Goal: Task Accomplishment & Management: Use online tool/utility

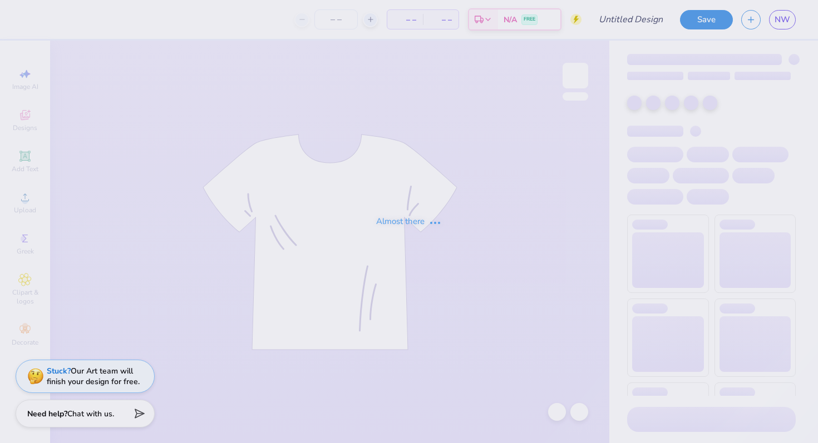
type input "Casino Night Fall 2025"
type input "100"
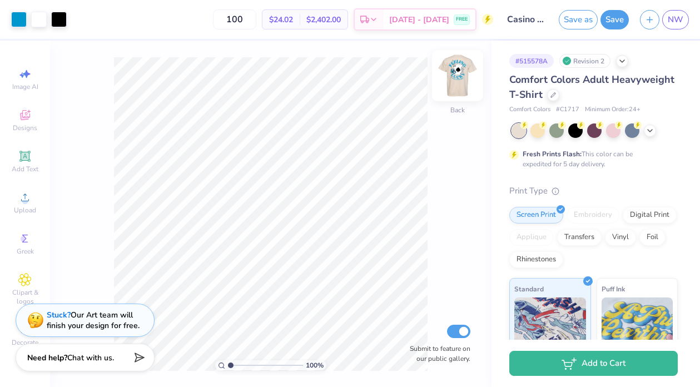
click at [456, 76] on img at bounding box center [458, 75] width 45 height 45
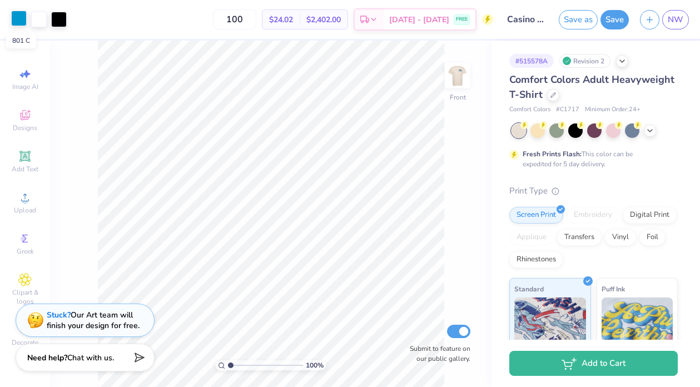
click at [18, 23] on div at bounding box center [19, 19] width 16 height 16
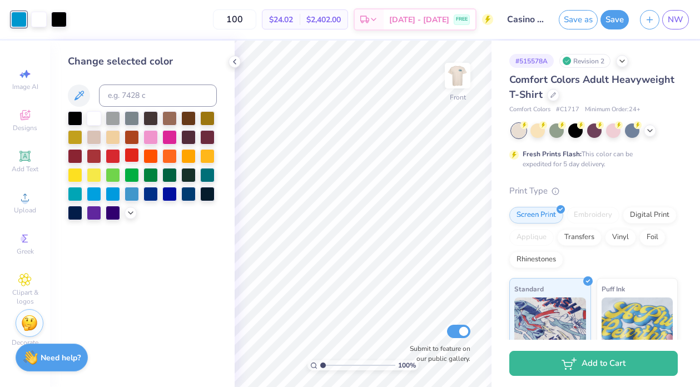
click at [130, 159] on div at bounding box center [132, 155] width 14 height 14
click at [575, 130] on div at bounding box center [575, 129] width 14 height 14
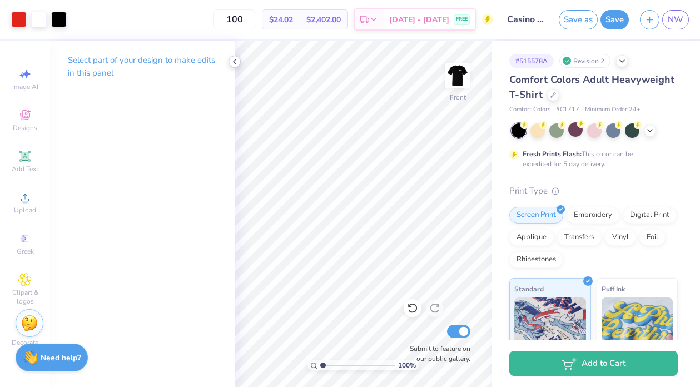
click at [234, 59] on icon at bounding box center [234, 61] width 9 height 9
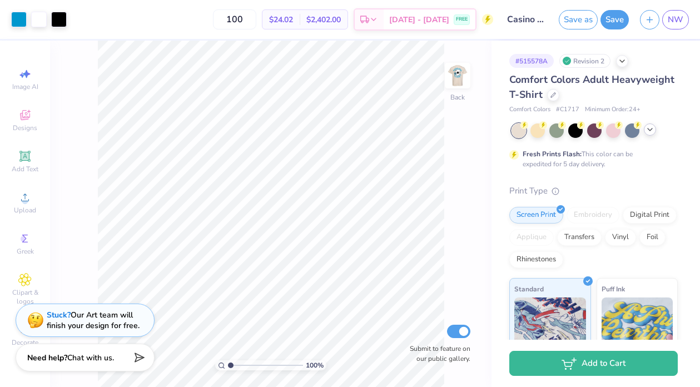
click at [650, 134] on div at bounding box center [650, 129] width 12 height 12
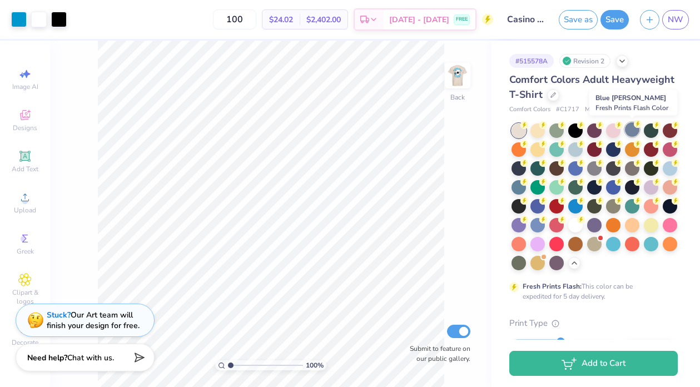
click at [631, 131] on div at bounding box center [632, 129] width 14 height 14
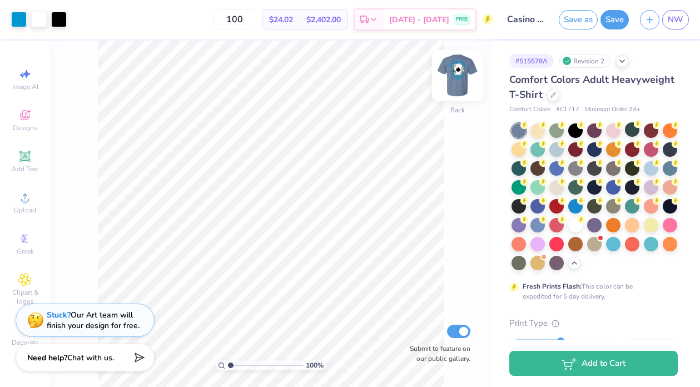
click at [453, 76] on img at bounding box center [458, 75] width 45 height 45
click at [453, 81] on img at bounding box center [458, 75] width 45 height 45
click at [576, 132] on div at bounding box center [575, 129] width 14 height 14
click at [16, 23] on div at bounding box center [19, 19] width 16 height 16
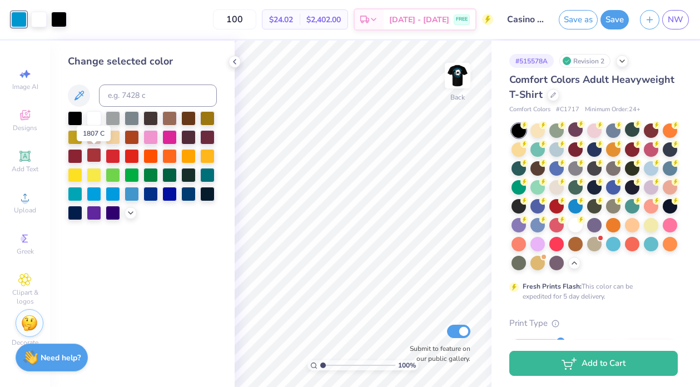
click at [94, 153] on div at bounding box center [94, 155] width 14 height 14
click at [459, 81] on img at bounding box center [458, 75] width 45 height 45
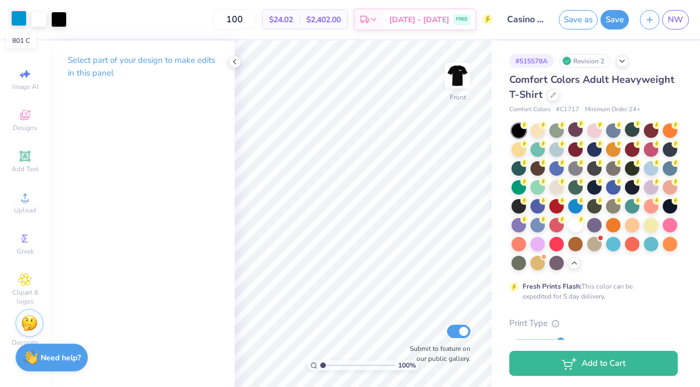
click at [14, 22] on div at bounding box center [19, 19] width 16 height 16
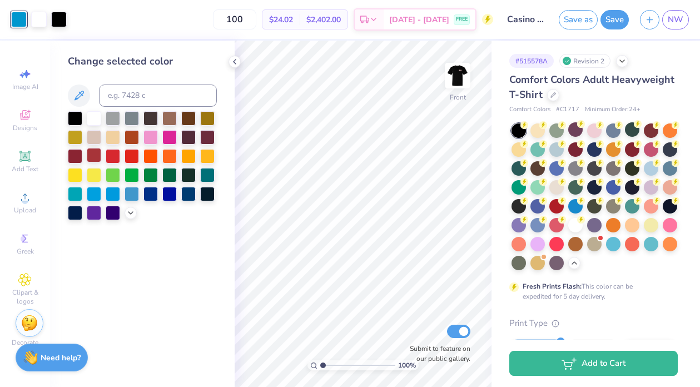
click at [89, 155] on div at bounding box center [94, 155] width 14 height 14
click at [233, 64] on icon at bounding box center [234, 61] width 9 height 9
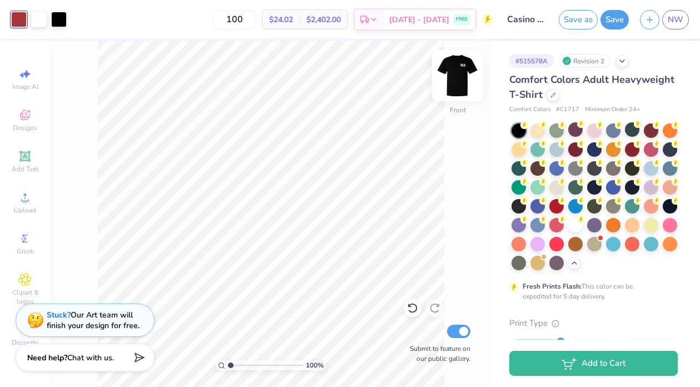
click at [454, 73] on img at bounding box center [458, 75] width 45 height 45
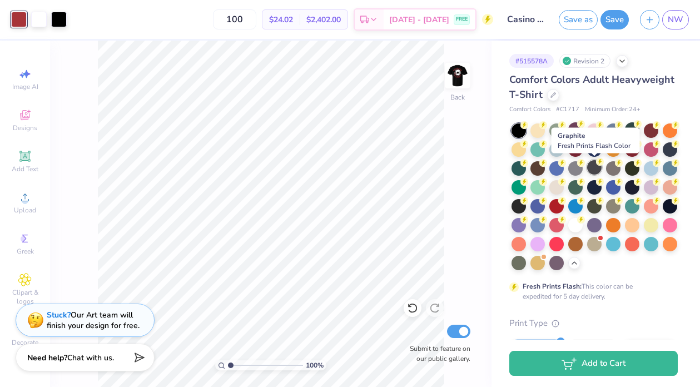
click at [595, 165] on div at bounding box center [594, 167] width 14 height 14
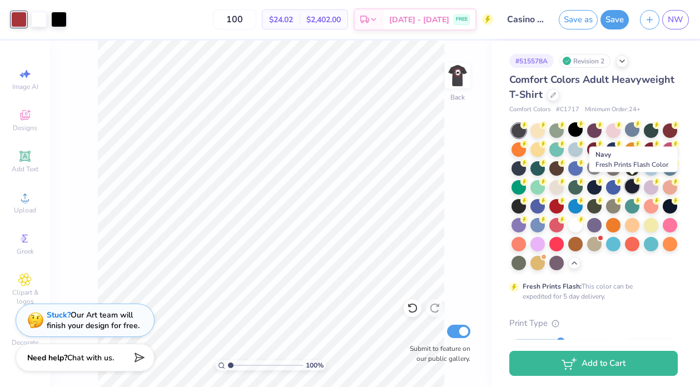
click at [631, 187] on div at bounding box center [632, 186] width 14 height 14
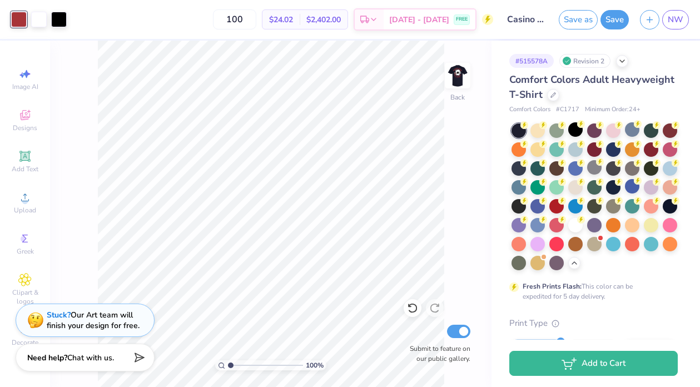
click at [628, 170] on div at bounding box center [632, 168] width 14 height 14
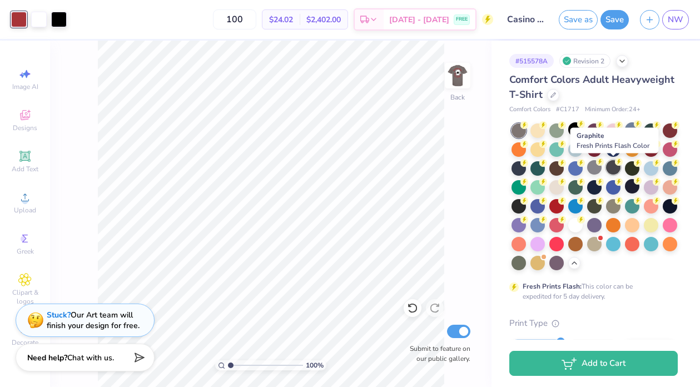
click at [612, 165] on div at bounding box center [613, 167] width 14 height 14
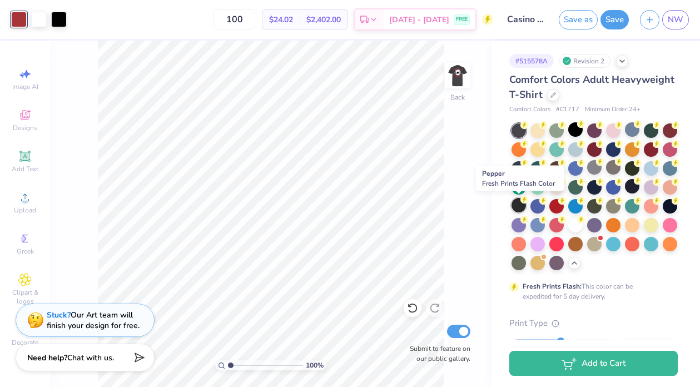
click at [513, 204] on div at bounding box center [519, 205] width 14 height 14
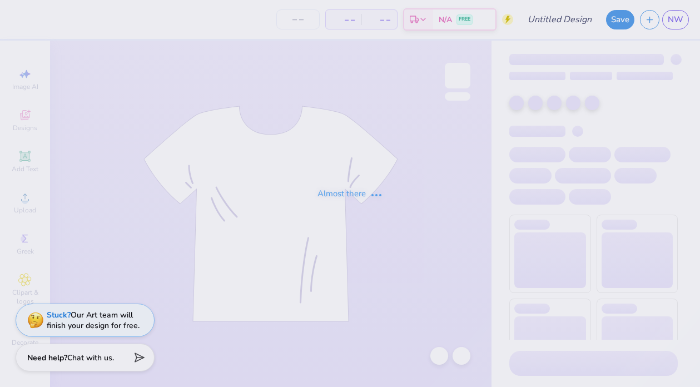
type input "Casino Night Fall 2025"
type input "100"
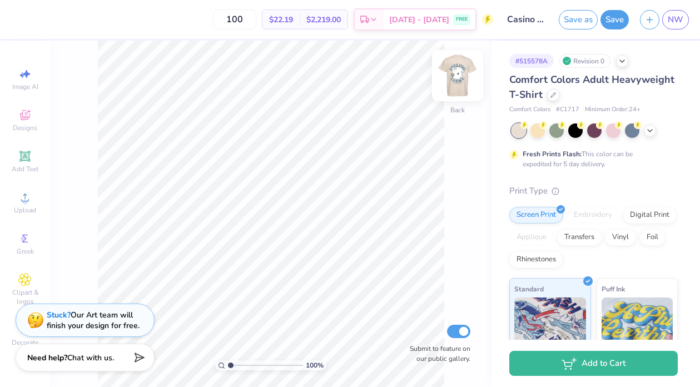
click at [450, 81] on img at bounding box center [458, 75] width 45 height 45
click at [39, 21] on div at bounding box center [39, 19] width 16 height 16
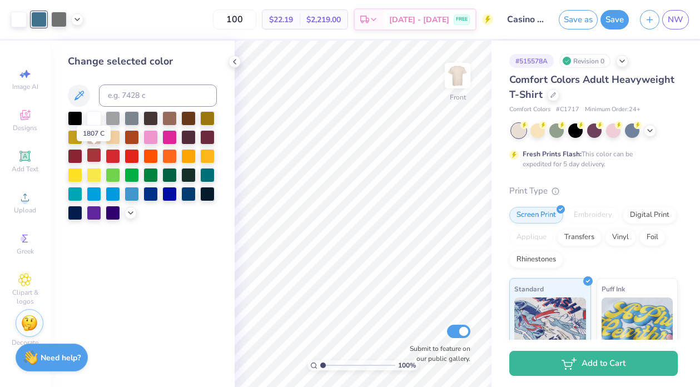
click at [93, 157] on div at bounding box center [94, 155] width 14 height 14
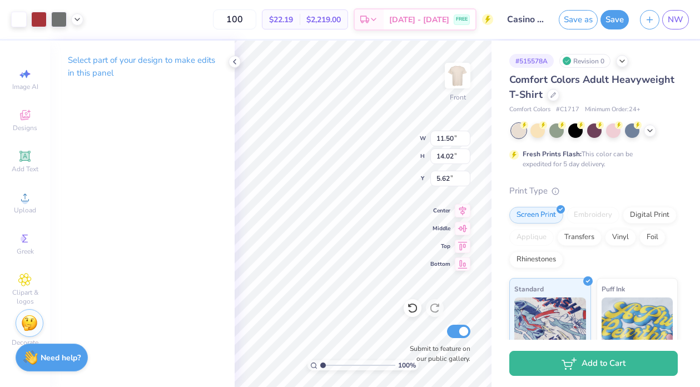
type input "3.00"
click at [572, 128] on div at bounding box center [575, 129] width 14 height 14
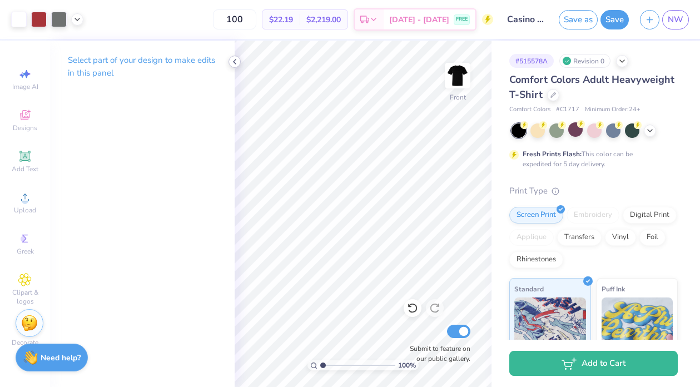
click at [233, 60] on icon at bounding box center [234, 61] width 9 height 9
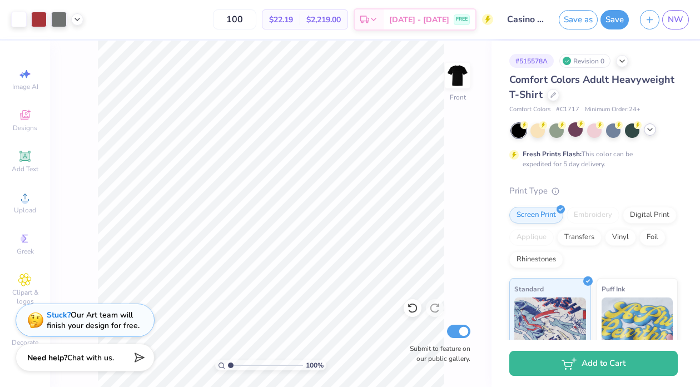
click at [652, 129] on polyline at bounding box center [650, 129] width 4 height 2
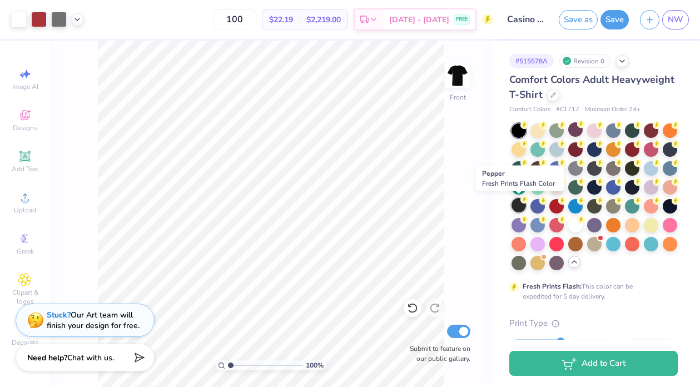
click at [517, 207] on div at bounding box center [519, 205] width 14 height 14
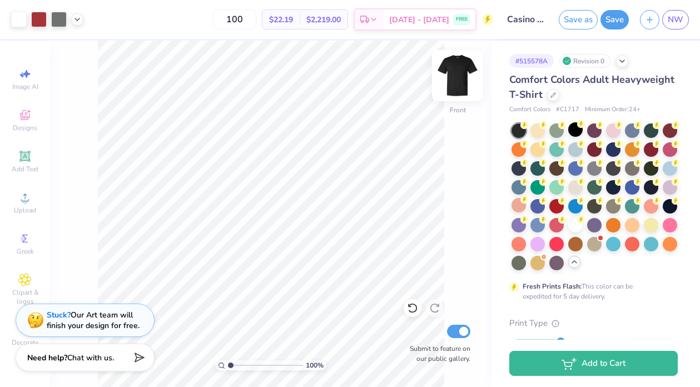
click at [462, 76] on img at bounding box center [458, 75] width 45 height 45
click at [463, 76] on img at bounding box center [458, 75] width 45 height 45
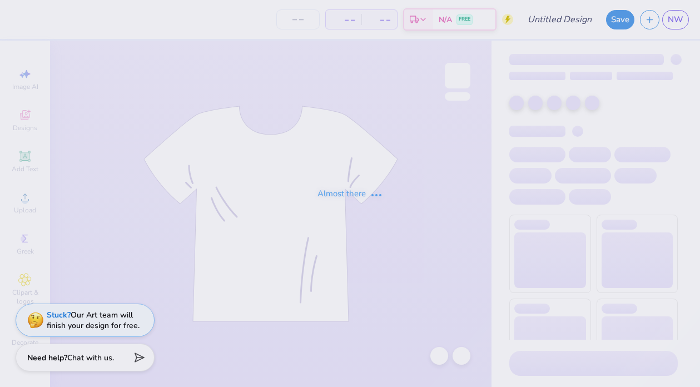
type input "Casino Night Fall 2025"
type input "100"
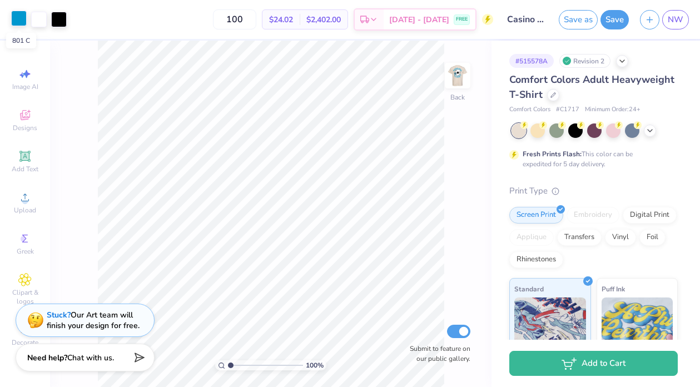
click at [16, 21] on div at bounding box center [19, 19] width 16 height 16
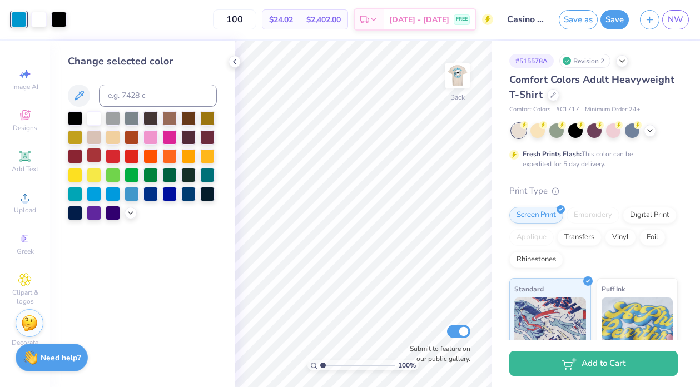
click at [90, 152] on div at bounding box center [94, 155] width 14 height 14
click at [454, 81] on img at bounding box center [458, 75] width 45 height 45
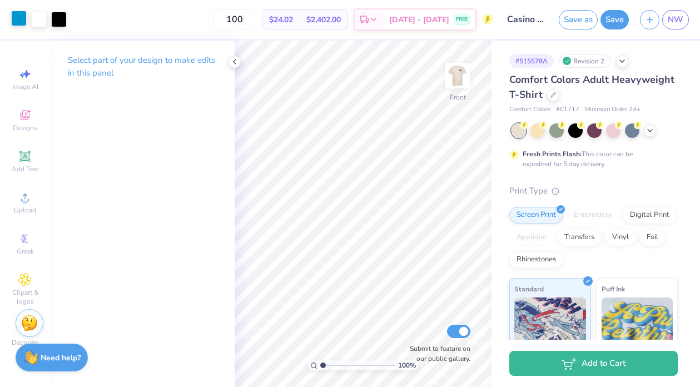
click at [18, 22] on div at bounding box center [19, 19] width 16 height 16
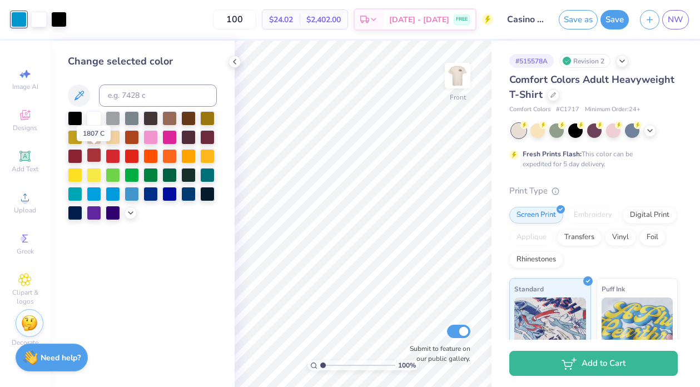
click at [95, 156] on div at bounding box center [94, 155] width 14 height 14
click at [229, 50] on div "Change selected color" at bounding box center [142, 214] width 185 height 347
click at [234, 59] on icon at bounding box center [234, 61] width 9 height 9
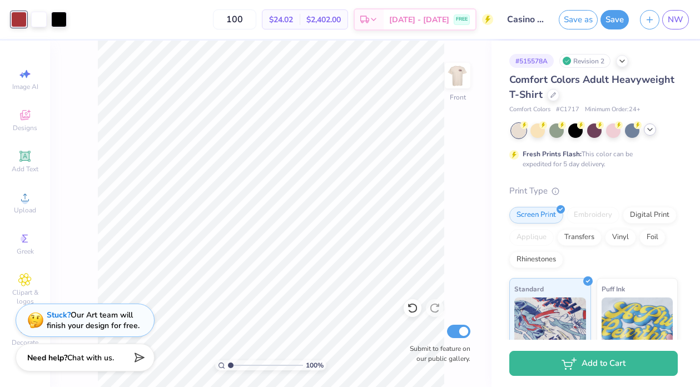
click at [647, 131] on icon at bounding box center [650, 129] width 9 height 9
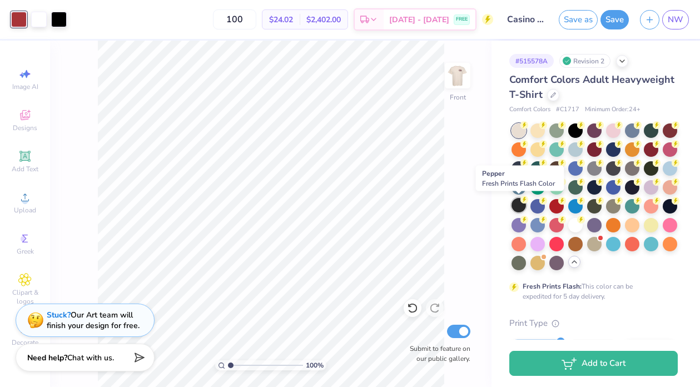
click at [515, 209] on div at bounding box center [519, 205] width 14 height 14
